Goal: Task Accomplishment & Management: Manage account settings

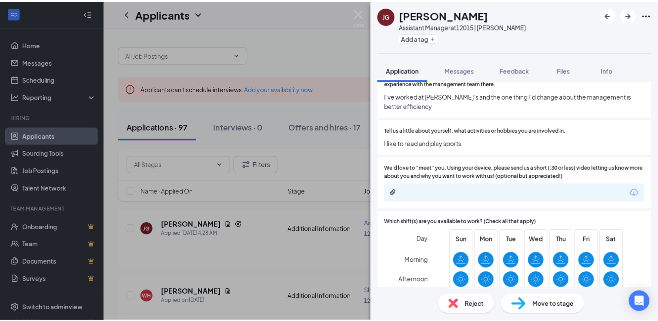
scroll to position [643, 0]
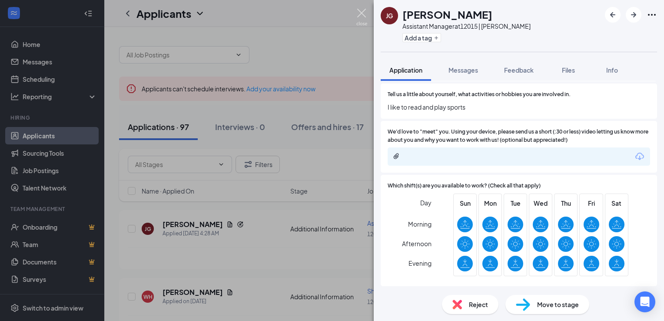
click at [360, 15] on img at bounding box center [362, 17] width 11 height 17
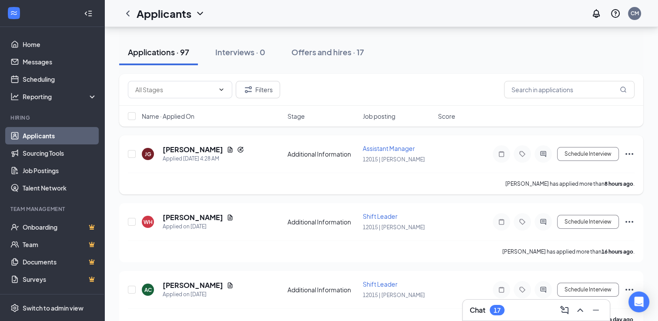
scroll to position [80, 0]
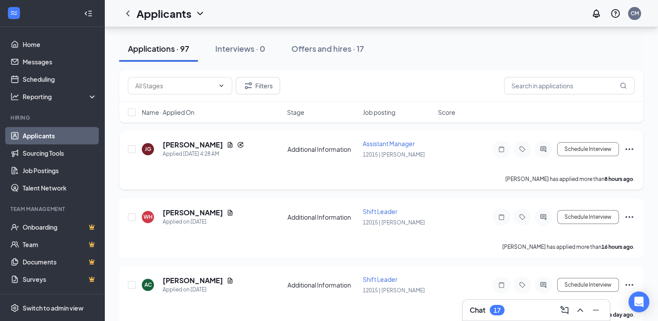
click at [626, 149] on icon "Ellipses" at bounding box center [629, 149] width 8 height 2
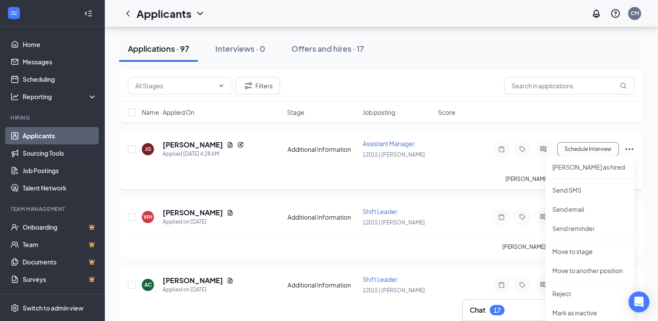
click at [626, 149] on icon "Ellipses" at bounding box center [629, 149] width 8 height 2
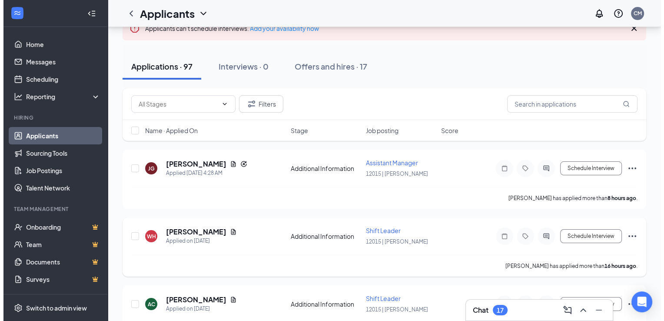
scroll to position [61, 0]
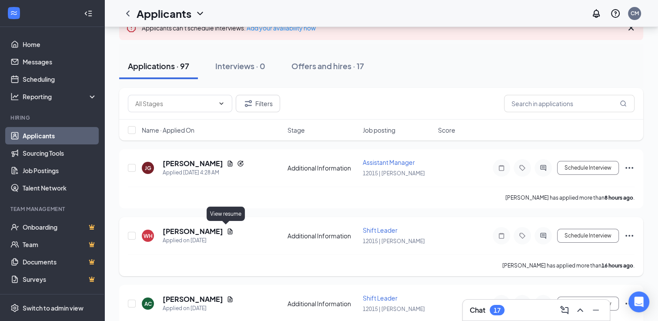
click at [227, 230] on icon "Document" at bounding box center [230, 231] width 7 height 7
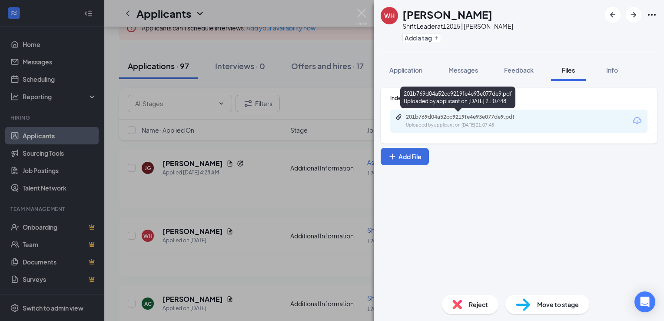
click at [457, 113] on div "201b769d04a52cc9219fe4e93e077de9.pdf" at bounding box center [467, 116] width 122 height 7
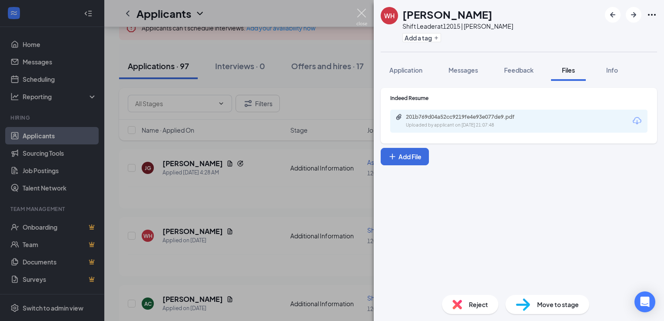
click at [366, 10] on img at bounding box center [362, 17] width 11 height 17
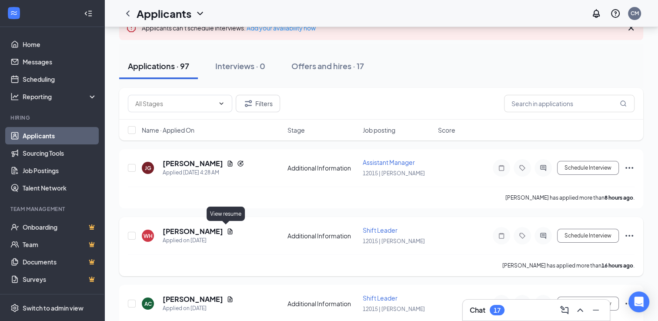
click at [224, 223] on div "View resume" at bounding box center [226, 216] width 38 height 18
click at [227, 228] on icon "Document" at bounding box center [230, 231] width 7 height 7
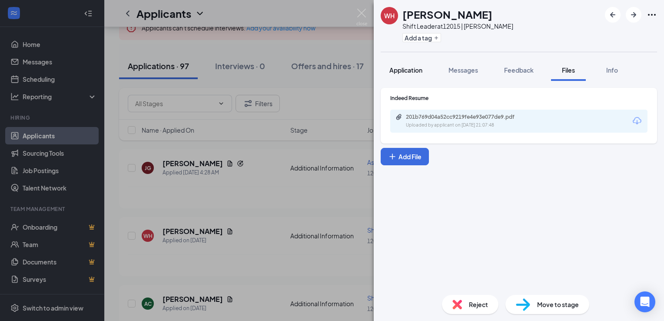
click at [402, 63] on button "Application" at bounding box center [406, 70] width 50 height 22
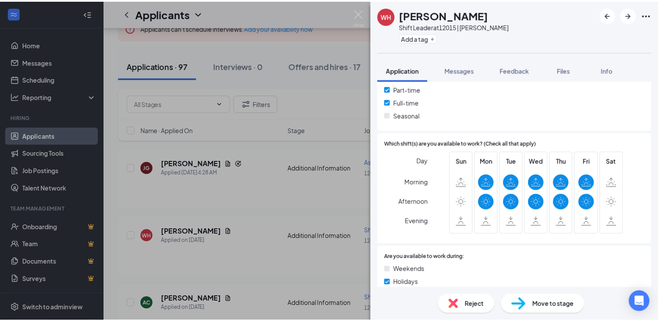
scroll to position [302, 0]
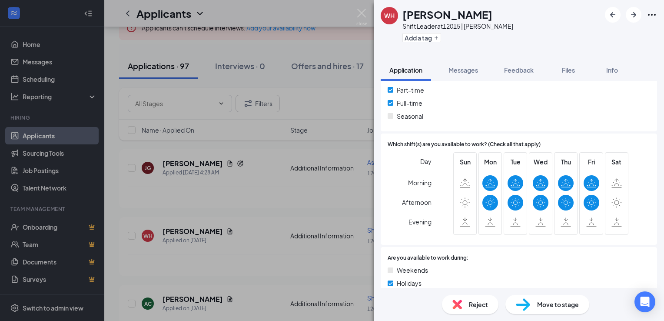
click at [304, 220] on div "[PERSON_NAME] Shift Leader at 12015 | [PERSON_NAME] Add a tag Application Messa…" at bounding box center [332, 160] width 664 height 321
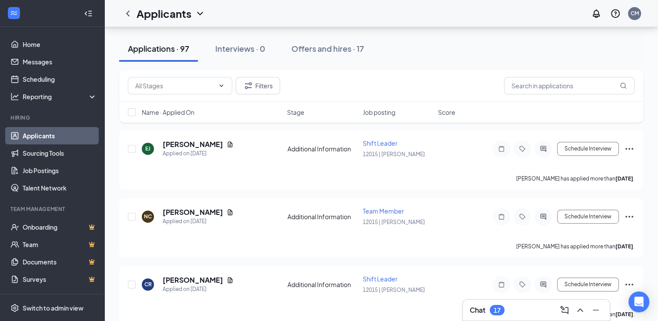
scroll to position [488, 0]
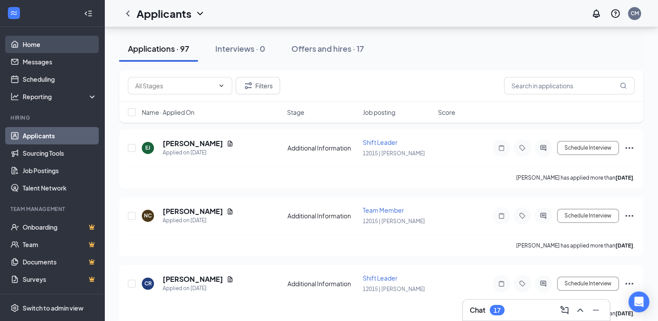
click at [33, 40] on link "Home" at bounding box center [60, 44] width 74 height 17
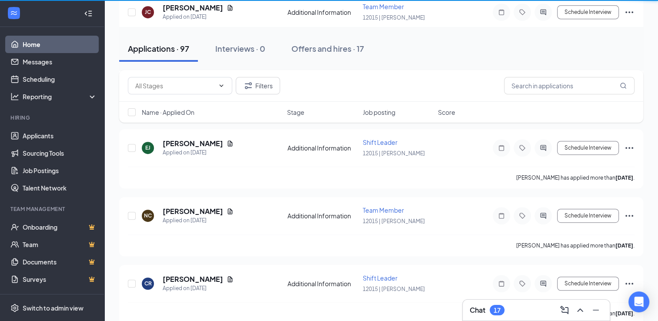
scroll to position [37, 0]
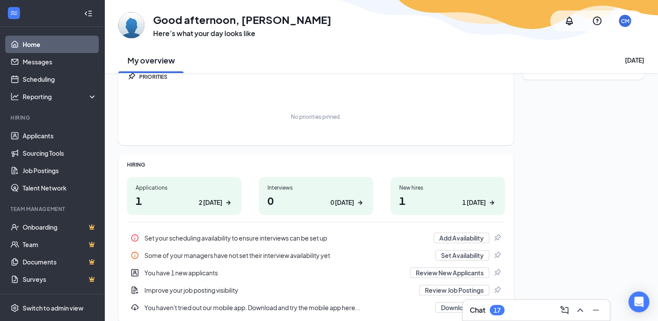
click at [473, 204] on div "1 [DATE]" at bounding box center [473, 202] width 23 height 9
click at [43, 50] on link "Home" at bounding box center [60, 44] width 74 height 17
